Goal: Check status: Check status

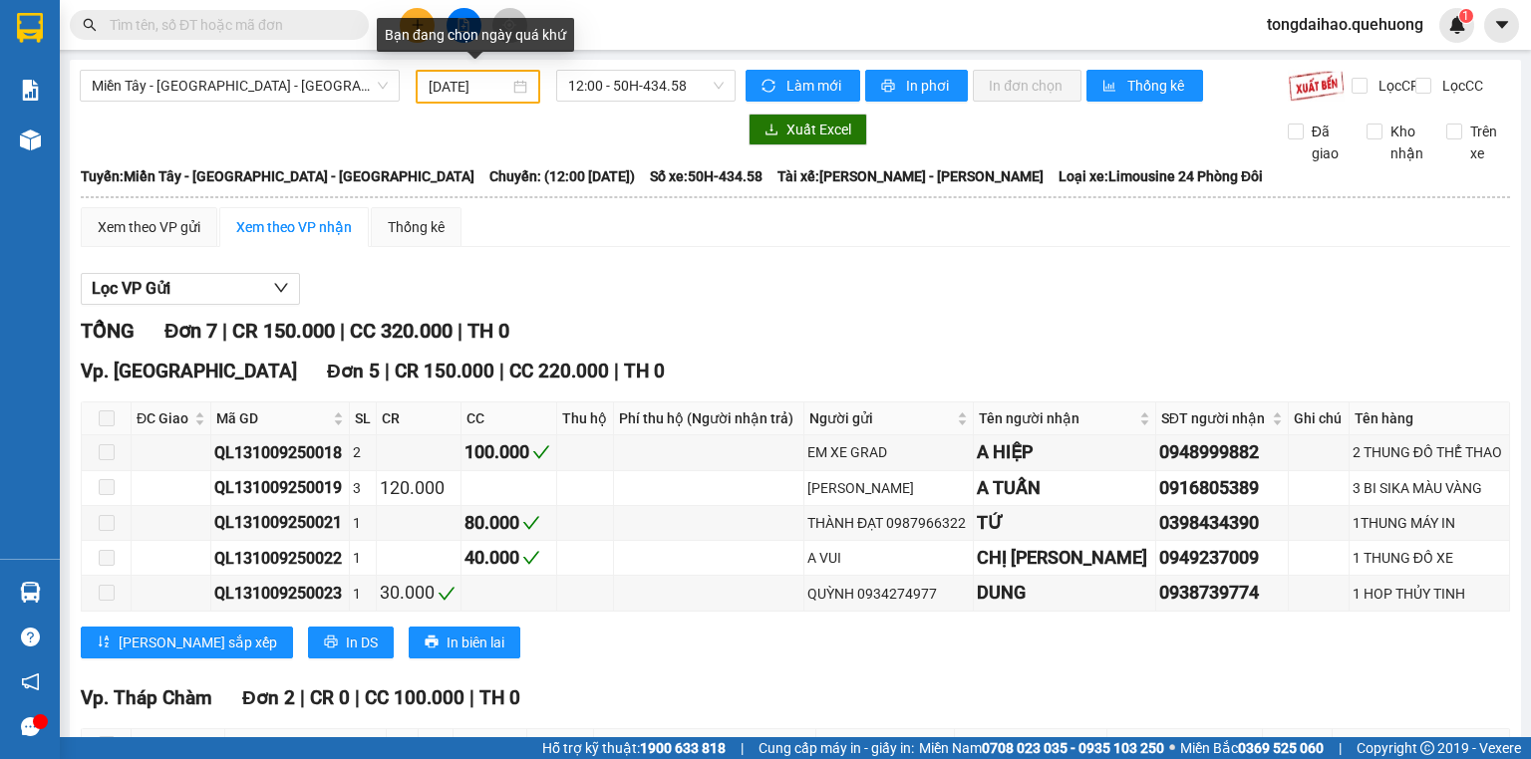
click at [484, 84] on input "[DATE]" at bounding box center [469, 87] width 80 height 22
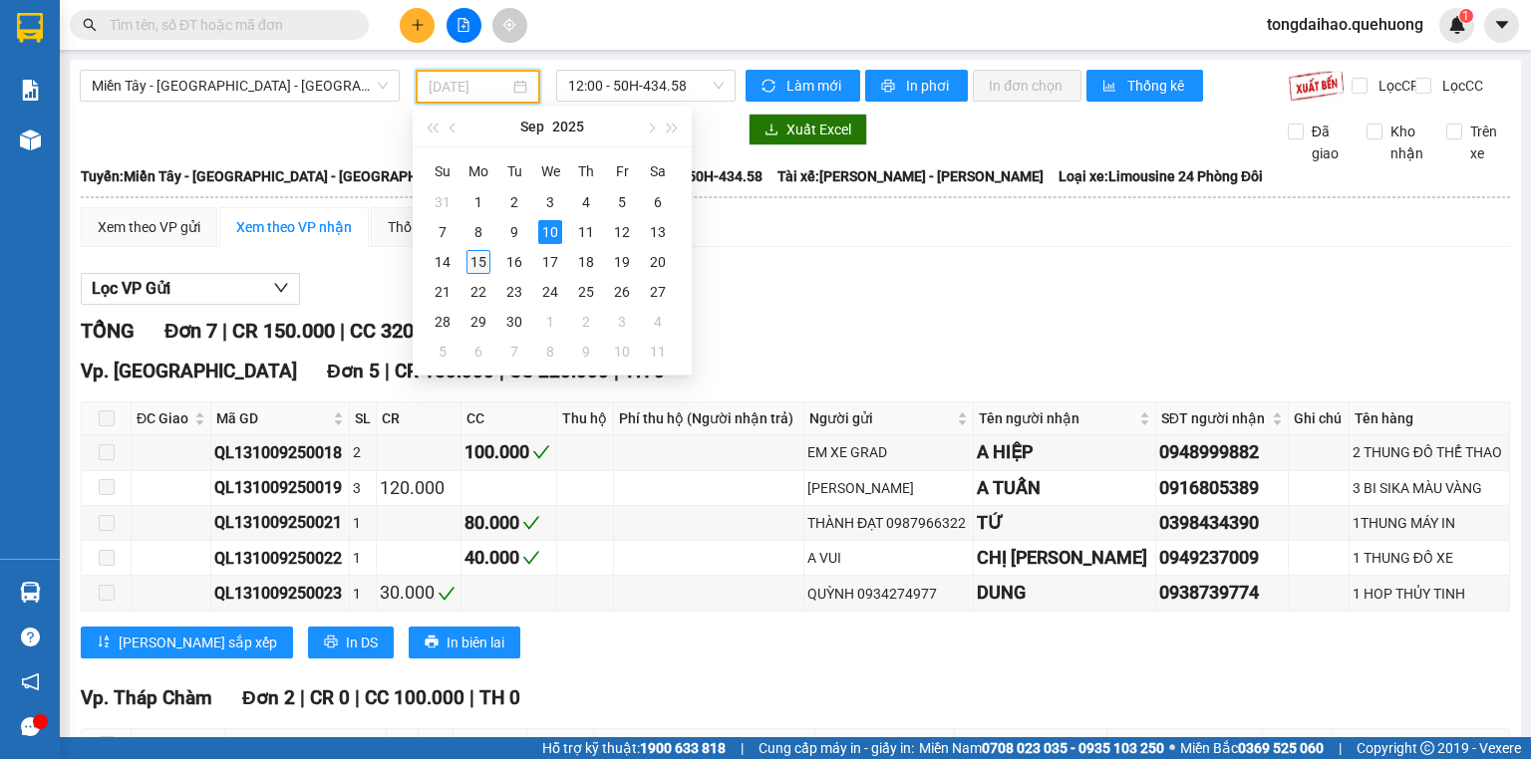
click at [482, 266] on div "15" at bounding box center [478, 262] width 24 height 24
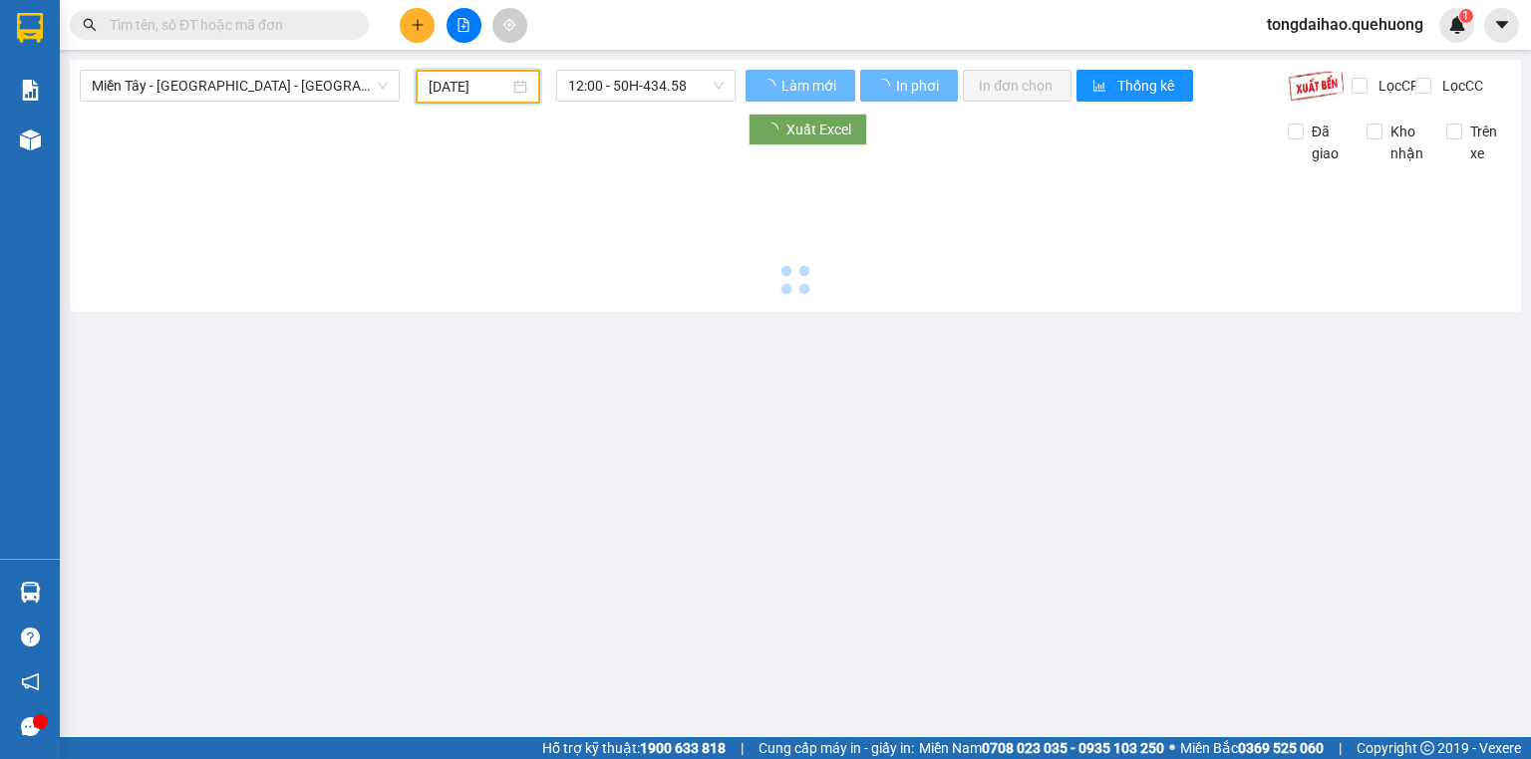
type input "[DATE]"
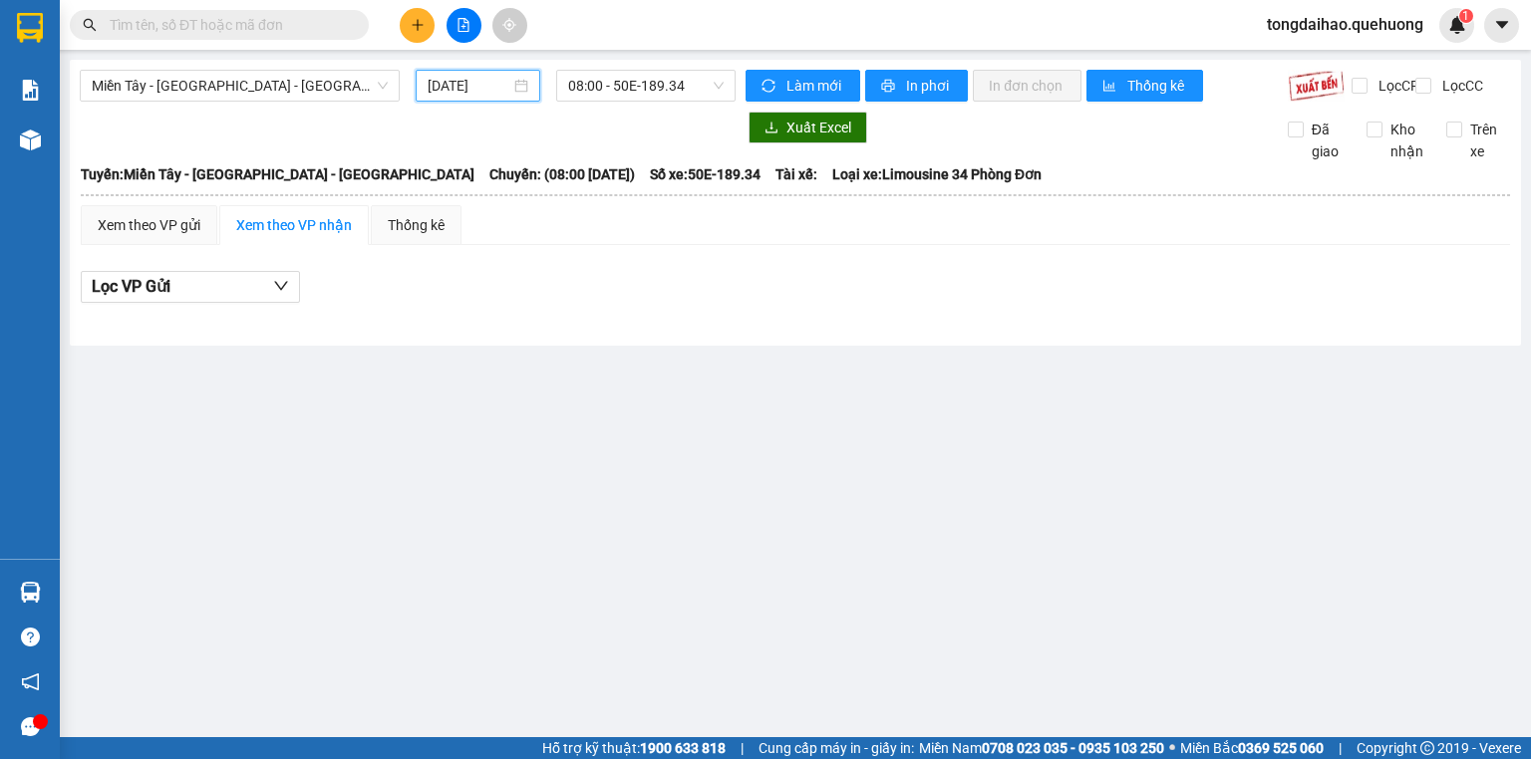
click at [738, 88] on div "Làm mới In phơi In đơn chọn Thống kê Lọc CR Lọc CC" at bounding box center [1122, 86] width 775 height 32
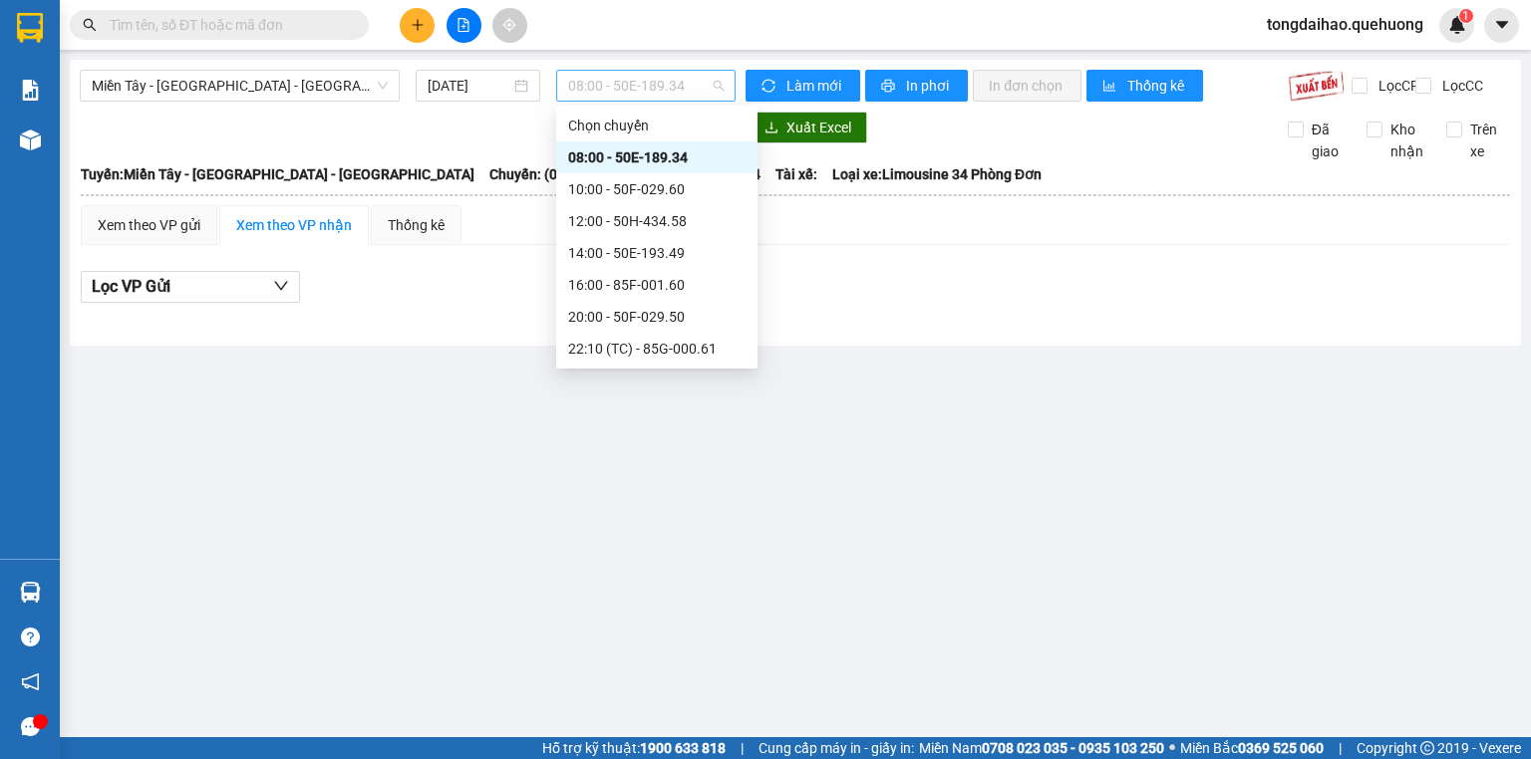
click at [724, 82] on div "08:00 - 50E-189.34" at bounding box center [646, 86] width 180 height 32
click at [627, 183] on div "10:00 - 50F-029.60" at bounding box center [656, 189] width 177 height 22
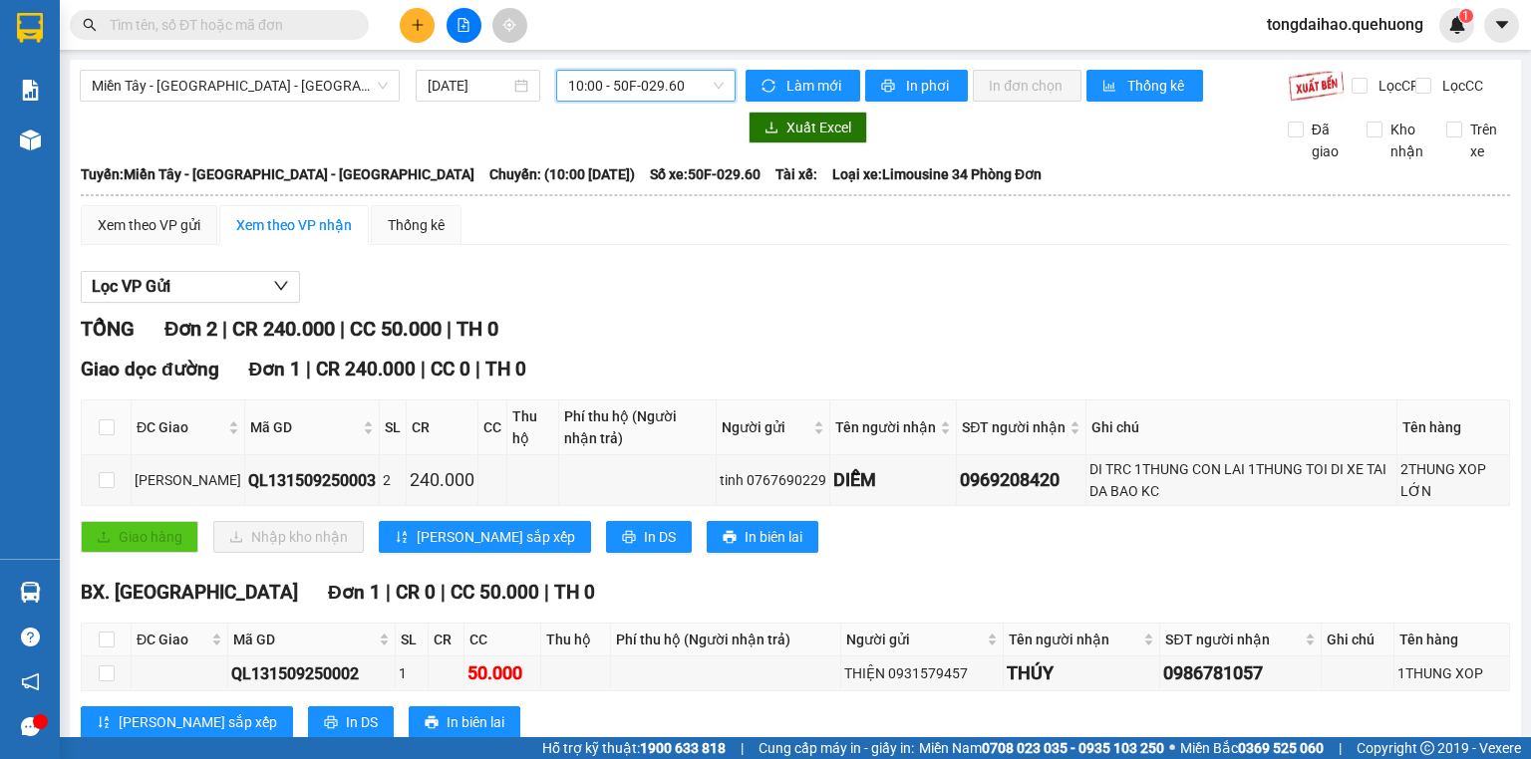
click at [716, 84] on span "10:00 - 50F-029.60" at bounding box center [646, 86] width 156 height 30
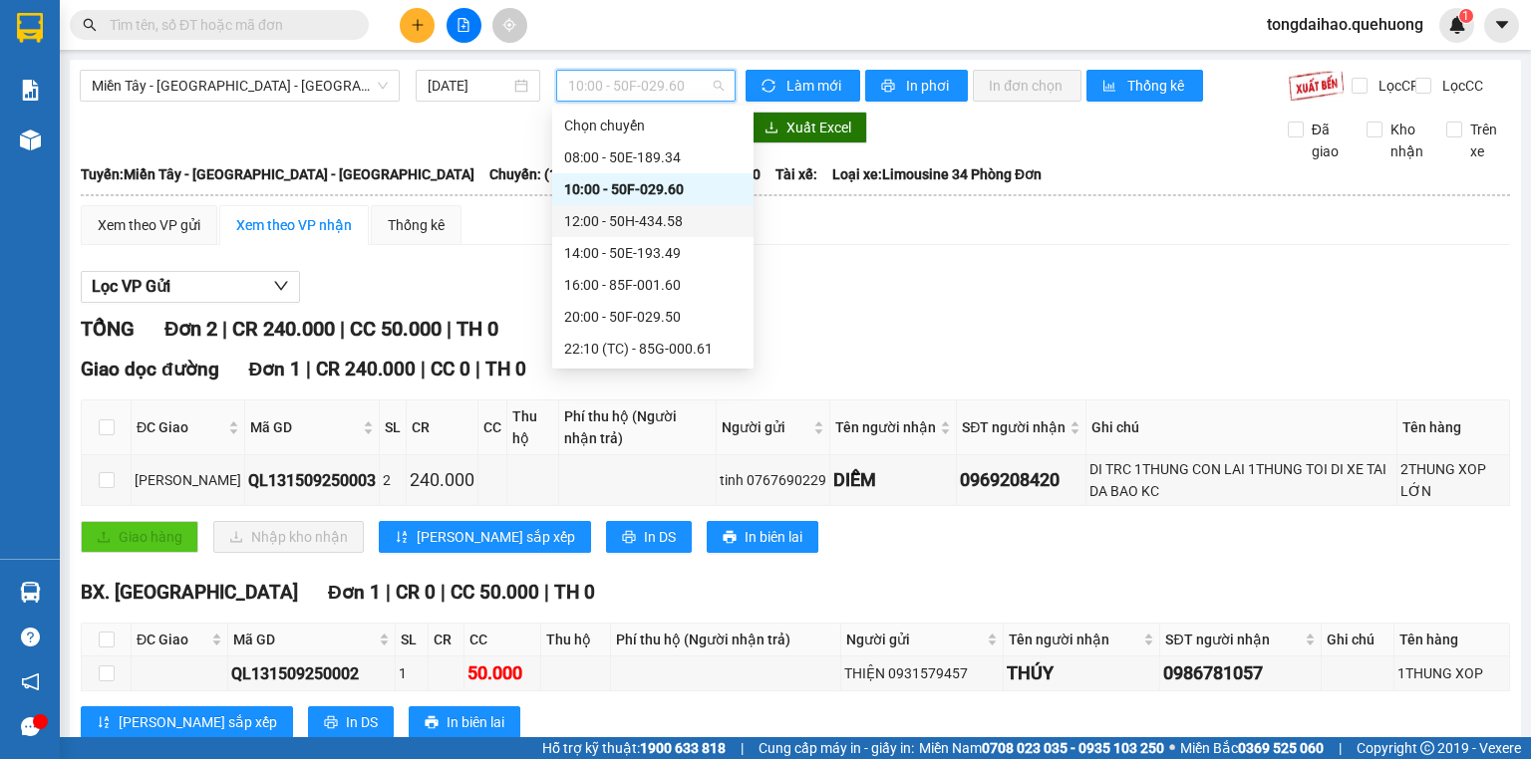
click at [616, 218] on div "12:00 - 50H-434.58" at bounding box center [652, 221] width 177 height 22
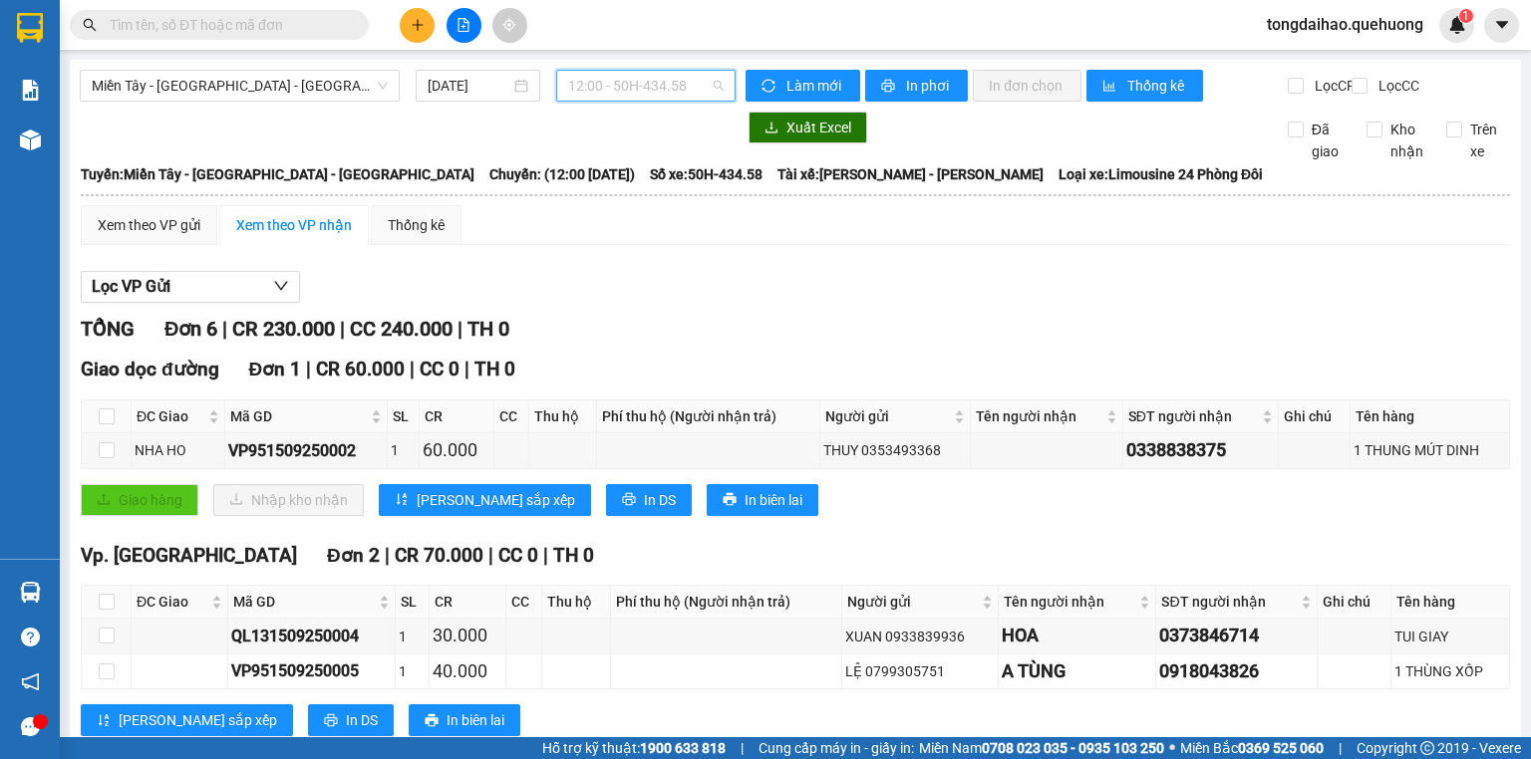
click at [710, 80] on span "12:00 - 50H-434.58" at bounding box center [646, 86] width 156 height 30
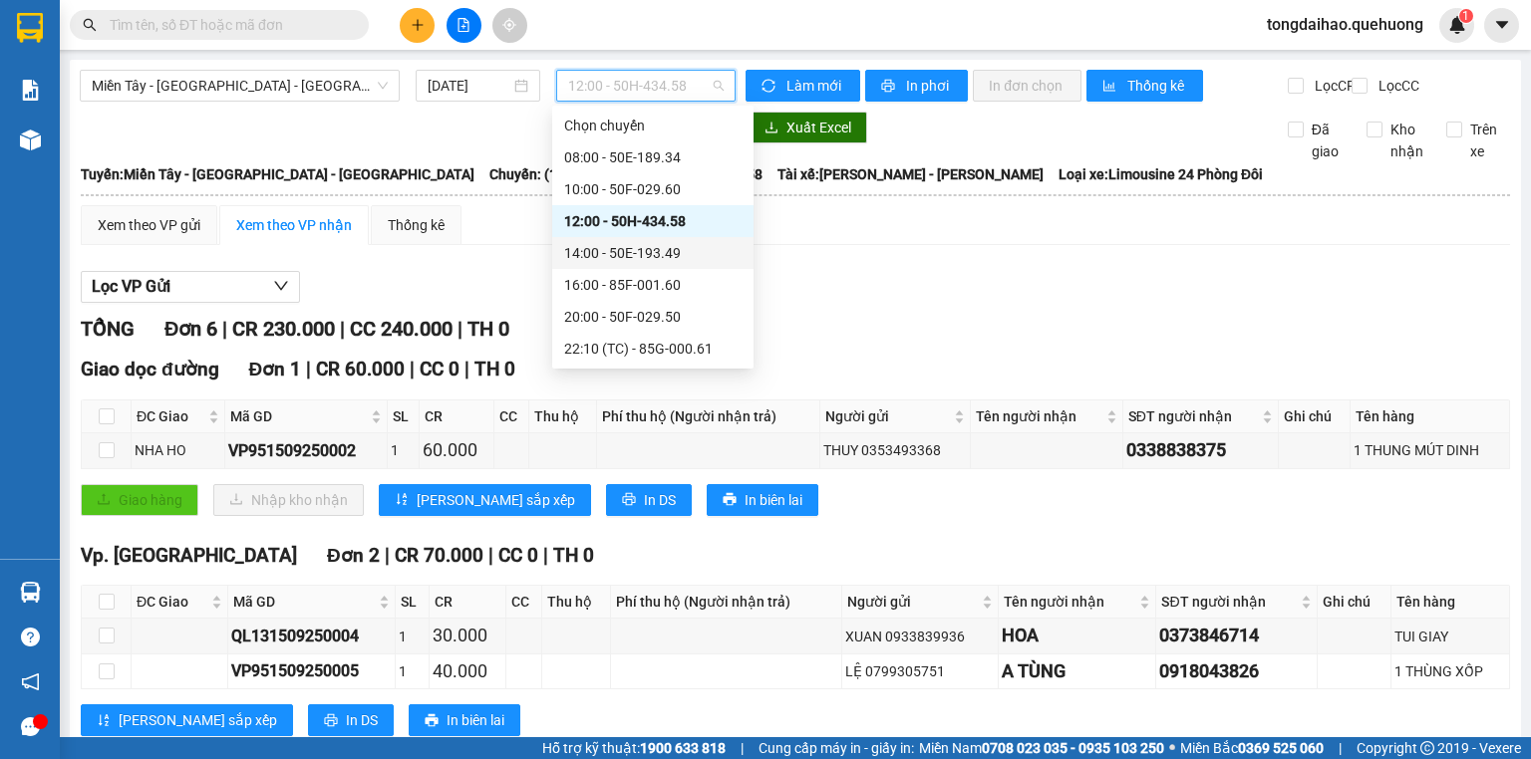
click at [605, 259] on div "14:00 - 50E-193.49" at bounding box center [652, 253] width 177 height 22
